Goal: Task Accomplishment & Management: Manage account settings

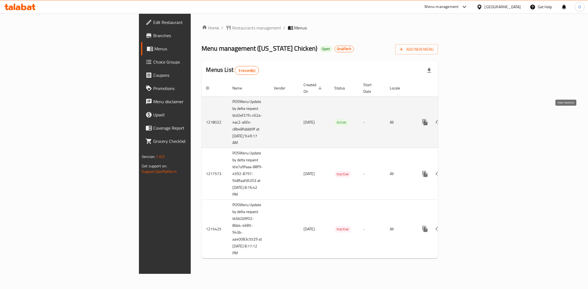
click at [468, 119] on icon "enhanced table" at bounding box center [464, 122] width 7 height 7
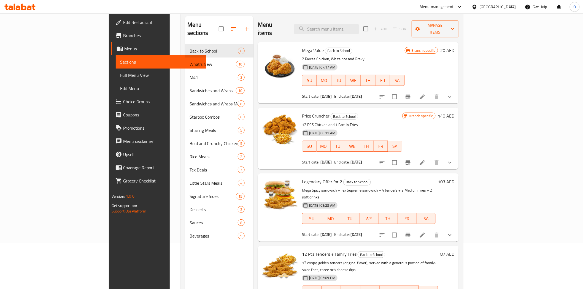
scroll to position [16, 0]
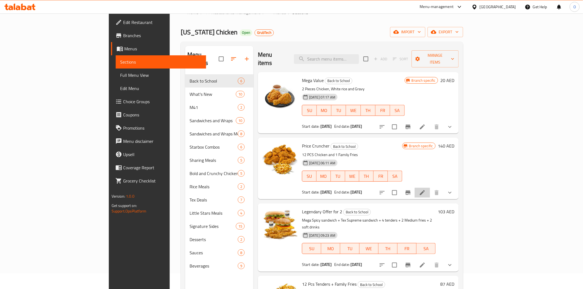
click at [430, 188] on li at bounding box center [422, 193] width 15 height 10
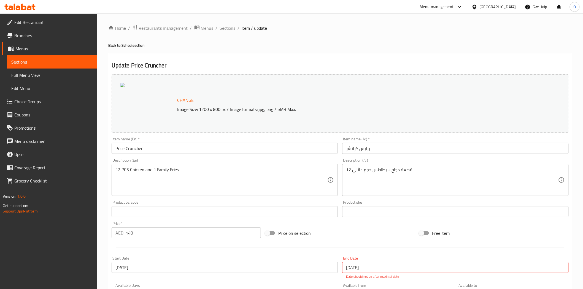
click at [224, 29] on span "Sections" at bounding box center [228, 28] width 16 height 7
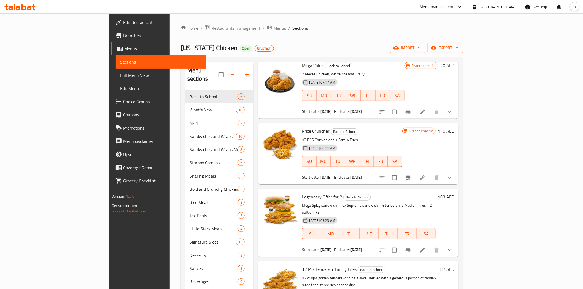
scroll to position [61, 0]
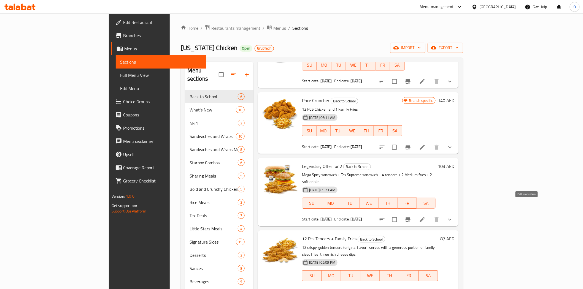
click at [426, 217] on icon at bounding box center [422, 220] width 7 height 7
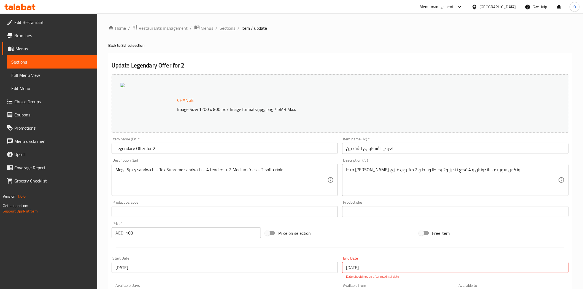
click at [225, 28] on span "Sections" at bounding box center [228, 28] width 16 height 7
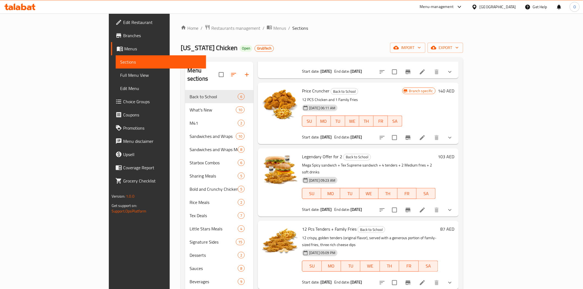
scroll to position [92, 0]
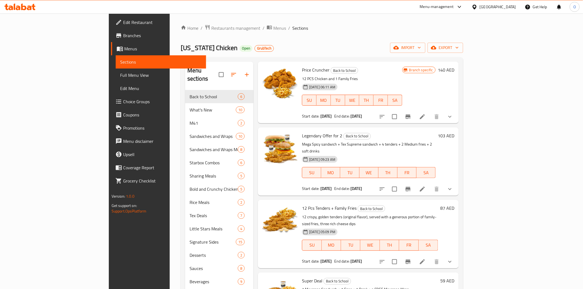
click at [426, 259] on icon at bounding box center [422, 262] width 7 height 7
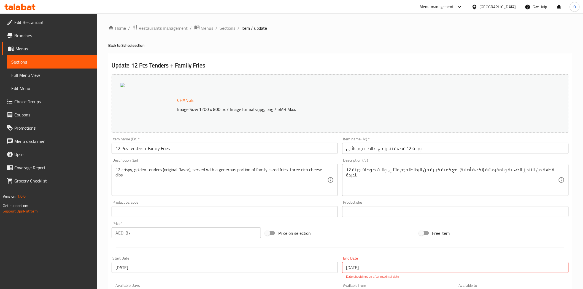
click at [223, 25] on span "Sections" at bounding box center [228, 28] width 16 height 7
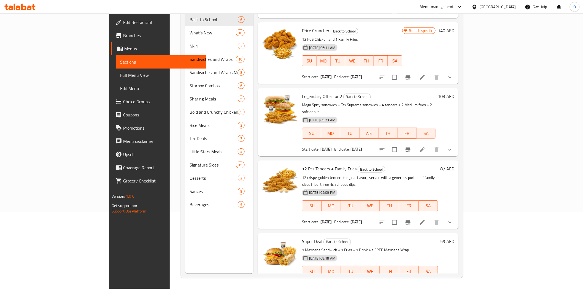
scroll to position [118, 0]
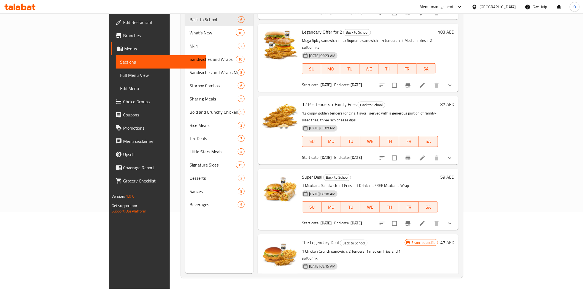
click at [426, 220] on icon at bounding box center [422, 223] width 7 height 7
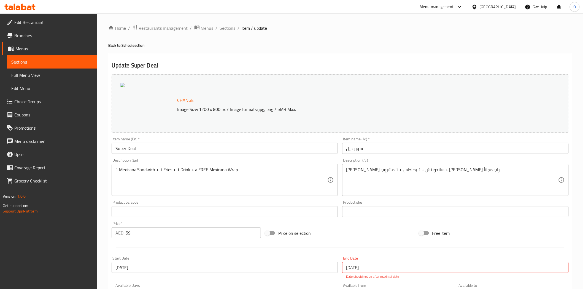
click at [25, 37] on span "Branches" at bounding box center [53, 35] width 79 height 7
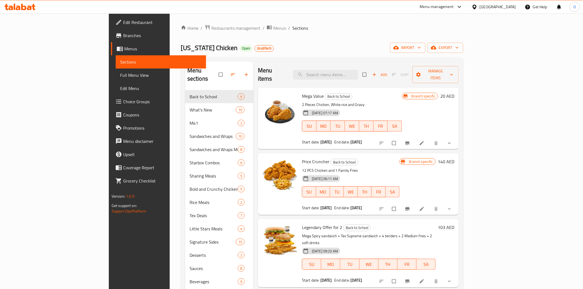
click at [438, 8] on div "Menu-management" at bounding box center [437, 7] width 34 height 7
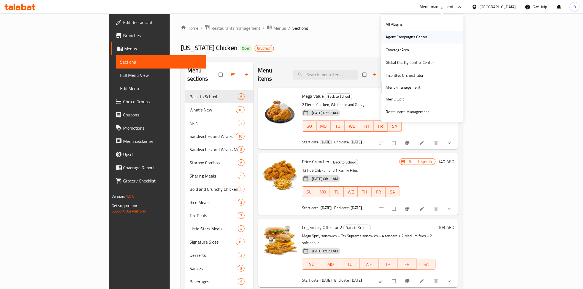
click at [410, 39] on div "Agent Campaigns Center" at bounding box center [407, 37] width 42 height 6
